Goal: Transaction & Acquisition: Purchase product/service

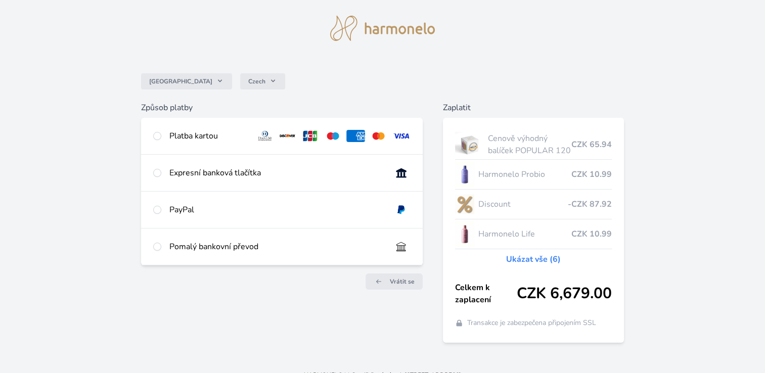
scroll to position [38, 0]
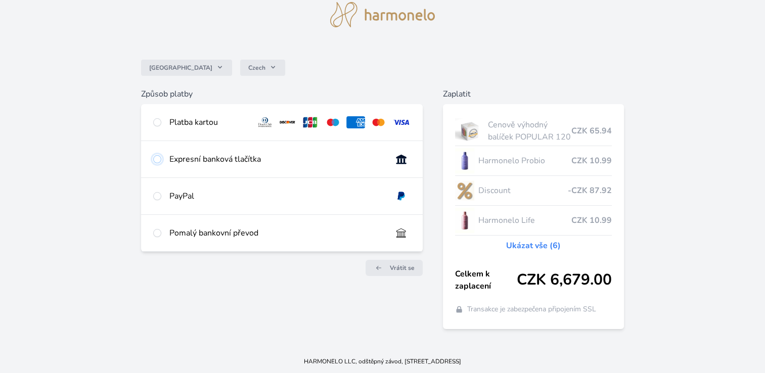
click at [158, 159] on input "radio" at bounding box center [157, 159] width 8 height 8
radio input "true"
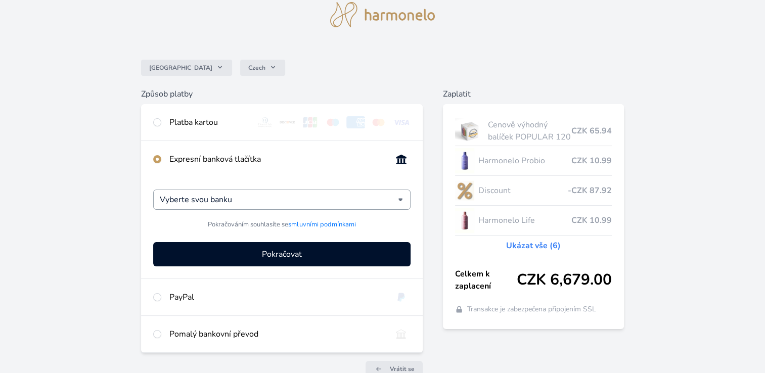
click at [400, 203] on div "Vyberte svou banku" at bounding box center [281, 200] width 257 height 20
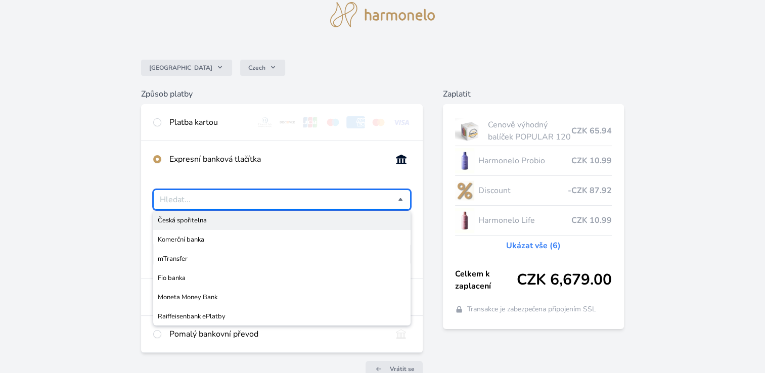
click at [198, 223] on span "Česká spořitelna" at bounding box center [282, 220] width 248 height 10
type input "Česká spořitelna"
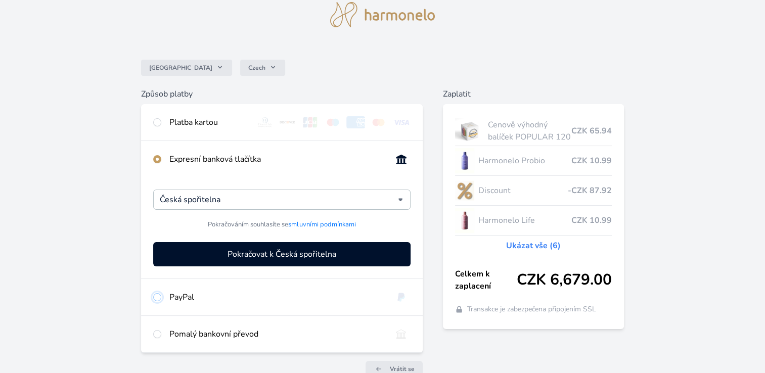
click at [158, 299] on input "radio" at bounding box center [157, 297] width 8 height 8
radio input "true"
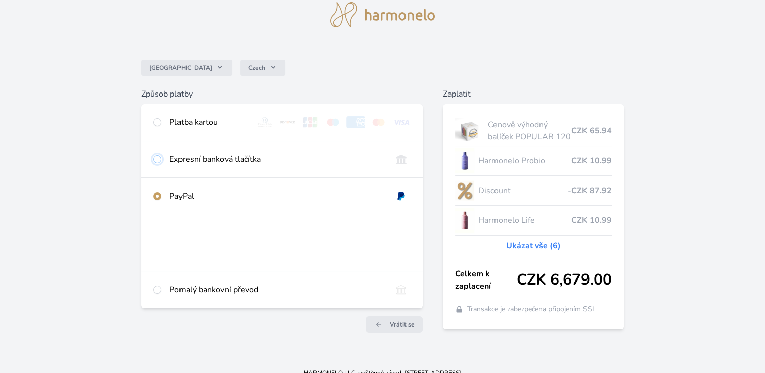
click at [157, 157] on input "radio" at bounding box center [157, 159] width 8 height 8
radio input "true"
radio input "false"
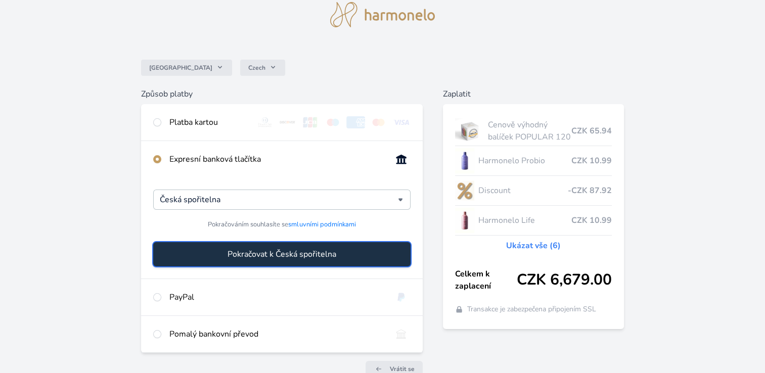
click at [284, 259] on span "Pokračovat k Česká spořitelna" at bounding box center [282, 254] width 109 height 12
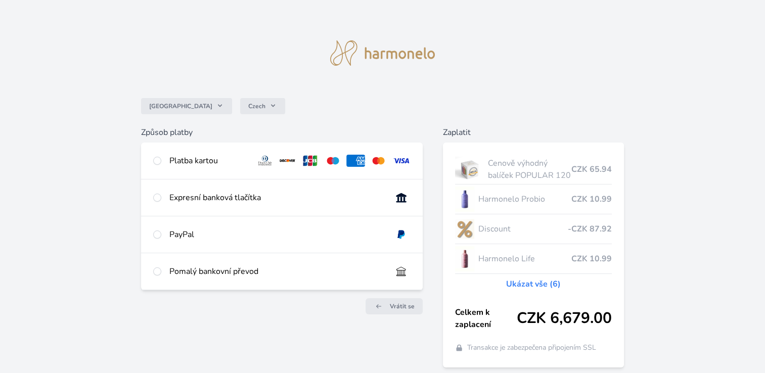
scroll to position [38, 0]
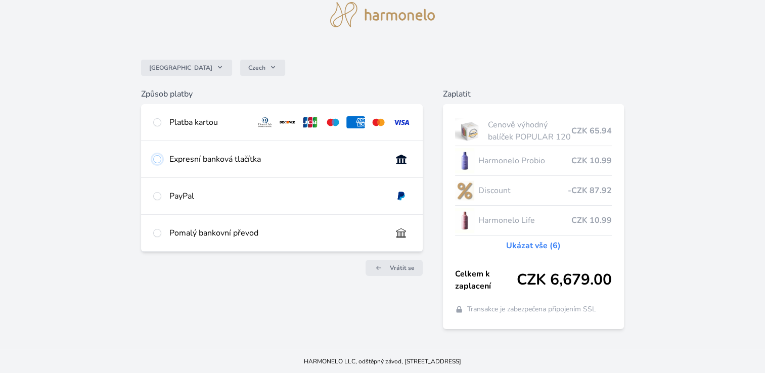
click at [157, 161] on input "radio" at bounding box center [157, 159] width 8 height 8
radio input "true"
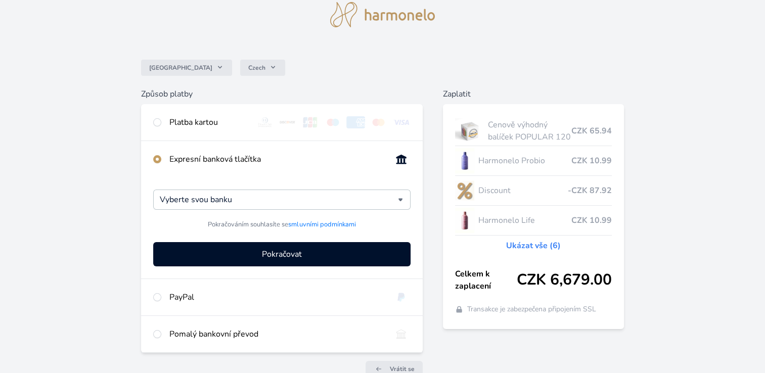
click at [643, 264] on div "Česko Czech Způsob platby Platba kartou Číslo karty <p>Your browser does not su…" at bounding box center [382, 184] width 765 height 444
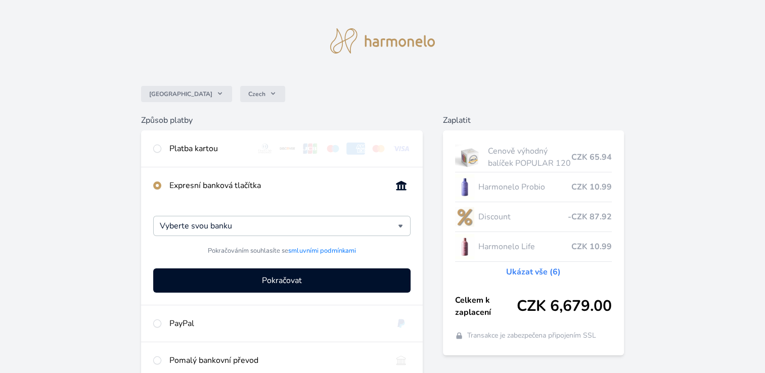
scroll to position [0, 0]
